Goal: Find contact information: Find contact information

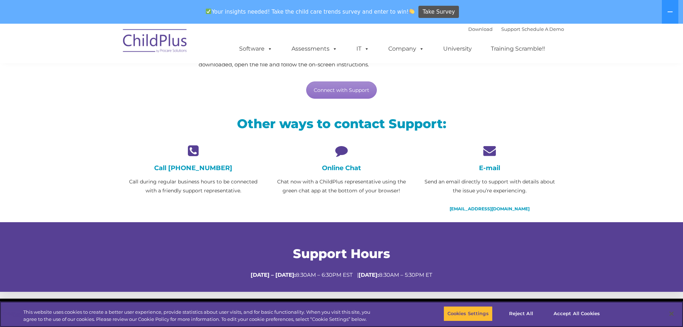
scroll to position [108, 0]
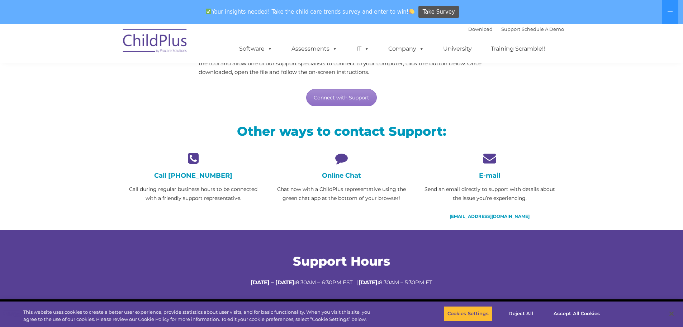
click at [343, 152] on icon at bounding box center [341, 158] width 137 height 13
click at [340, 165] on div "Online Chat Chat now with a ChildPlus representative using the green chat app a…" at bounding box center [341, 177] width 137 height 51
click at [344, 93] on link "Connect with Support" at bounding box center [341, 97] width 71 height 17
click at [552, 107] on div "Need live support? We’re here to help! Through our secure support tool, we’ll c…" at bounding box center [341, 61] width 445 height 107
click at [186, 176] on h4 "Call [PHONE_NUMBER]" at bounding box center [193, 175] width 137 height 8
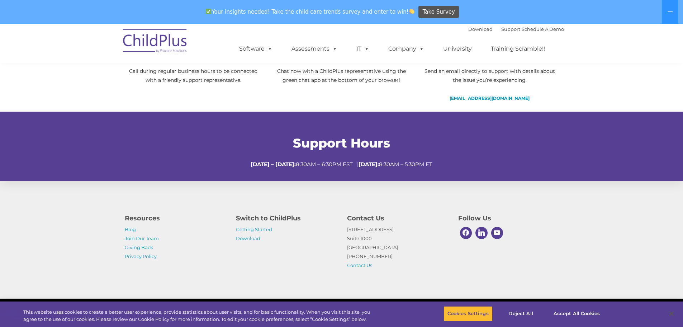
scroll to position [233, 0]
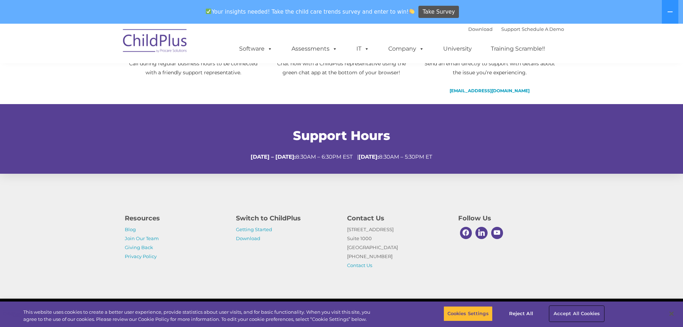
click at [571, 309] on button "Accept All Cookies" at bounding box center [577, 313] width 54 height 15
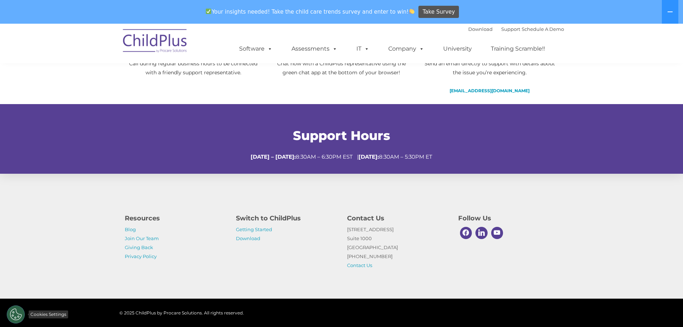
click at [22, 313] on button "Cookies Settings" at bounding box center [16, 314] width 18 height 18
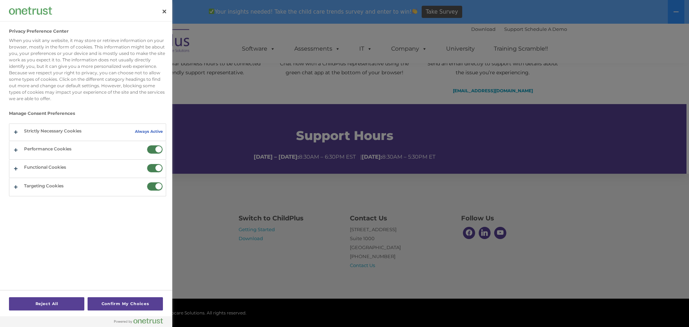
click at [220, 265] on div at bounding box center [344, 163] width 689 height 327
click at [166, 11] on button "Close" at bounding box center [164, 12] width 16 height 16
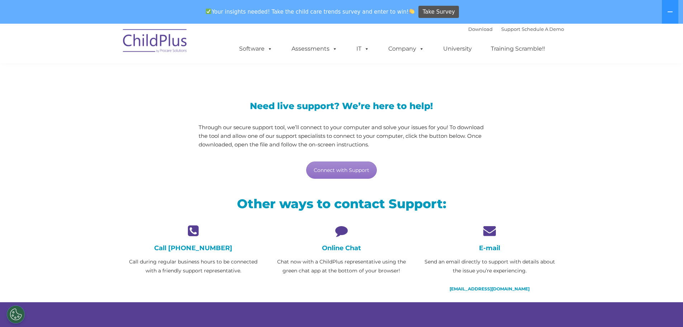
scroll to position [36, 0]
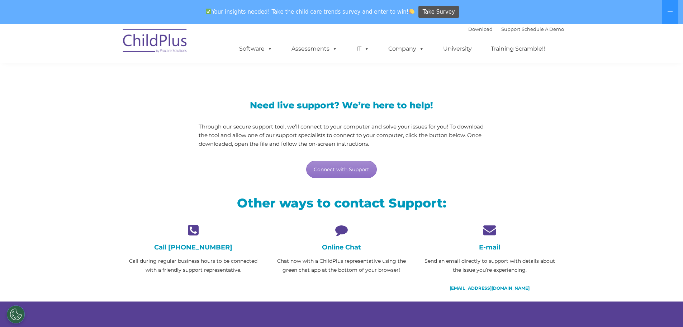
click at [327, 233] on icon at bounding box center [341, 229] width 137 height 13
click at [345, 233] on icon at bounding box center [341, 229] width 137 height 13
click at [336, 262] on p "Chat now with a ChildPlus representative using the green chat app at the bottom…" at bounding box center [341, 265] width 137 height 18
click at [337, 271] on p "Chat now with a ChildPlus representative using the green chat app at the bottom…" at bounding box center [341, 265] width 137 height 18
click at [350, 274] on div "Online Chat Chat now with a ChildPlus representative using the green chat app a…" at bounding box center [342, 253] width 148 height 60
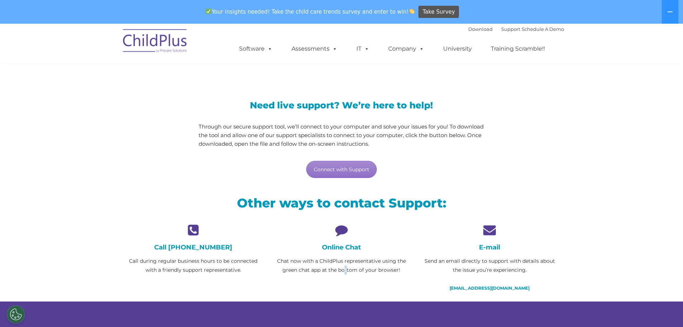
click at [346, 270] on p "Chat now with a ChildPlus representative using the green chat app at the bottom…" at bounding box center [341, 265] width 137 height 18
drag, startPoint x: 379, startPoint y: 266, endPoint x: 397, endPoint y: 266, distance: 17.6
click at [379, 266] on p "Chat now with a ChildPlus representative using the green chat app at the bottom…" at bounding box center [341, 265] width 137 height 18
click at [402, 266] on p "Chat now with a ChildPlus representative using the green chat app at the bottom…" at bounding box center [341, 265] width 137 height 18
click at [265, 104] on h3 "Need live support? We’re here to help!" at bounding box center [342, 105] width 286 height 9
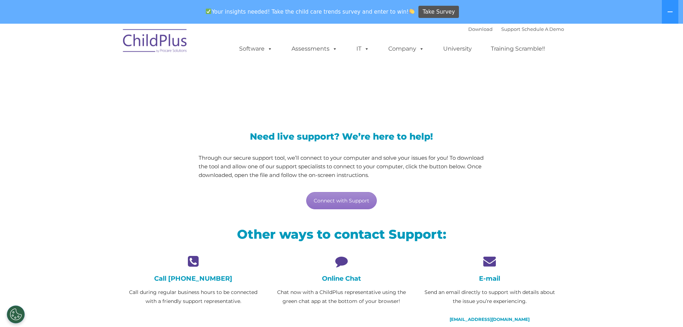
scroll to position [0, 0]
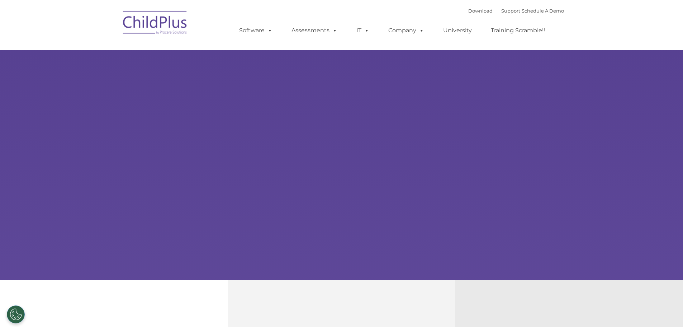
type input ""
select select "MEDIUM"
